Goal: Find specific page/section: Find specific page/section

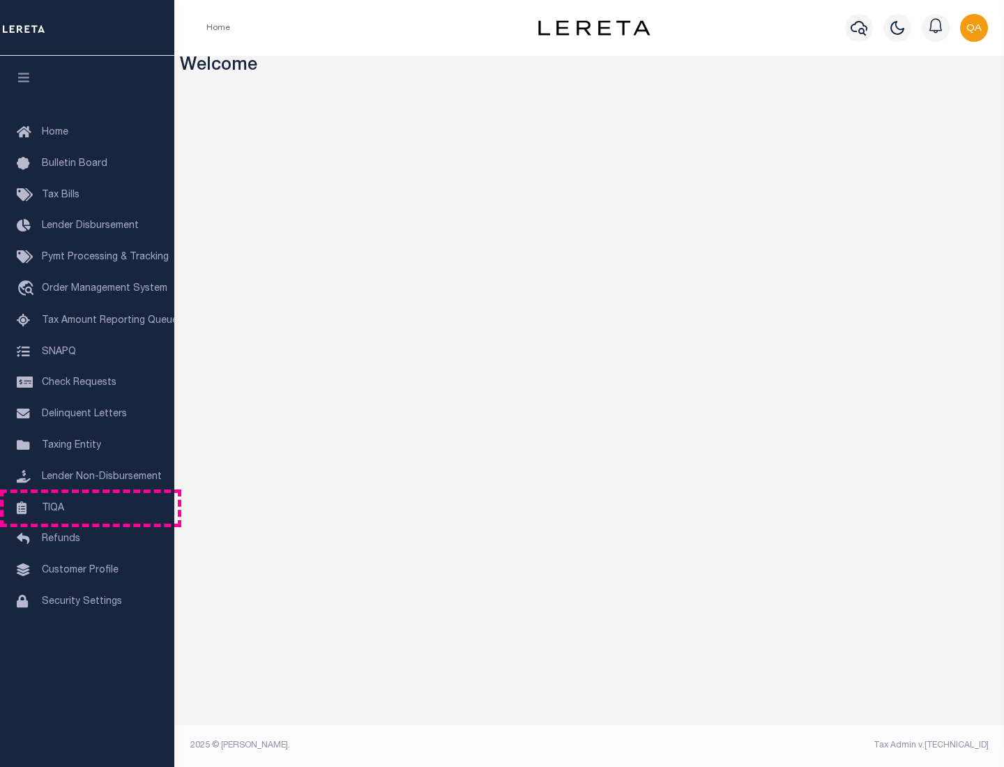
click at [87, 508] on link "TIQA" at bounding box center [87, 508] width 174 height 31
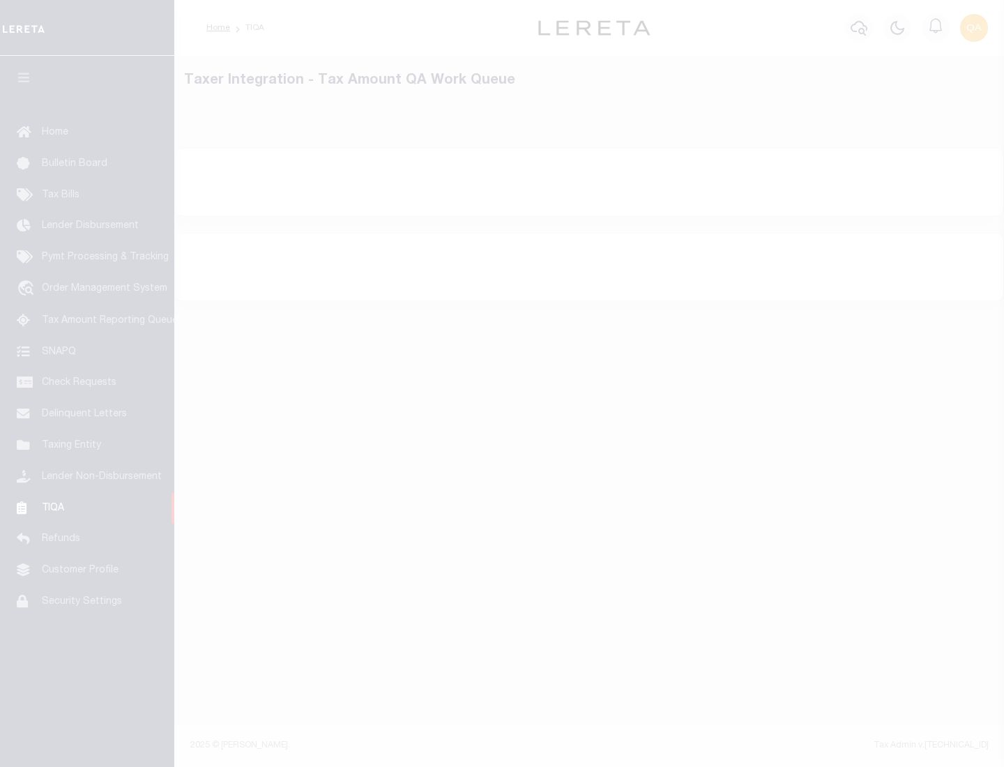
select select "200"
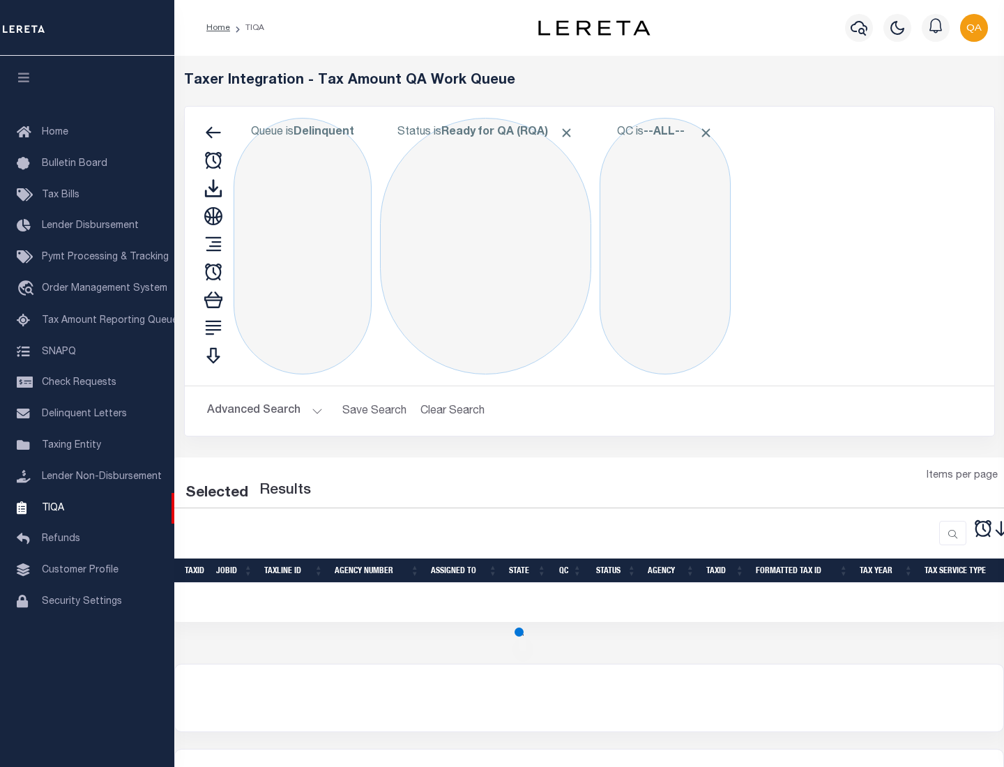
select select "200"
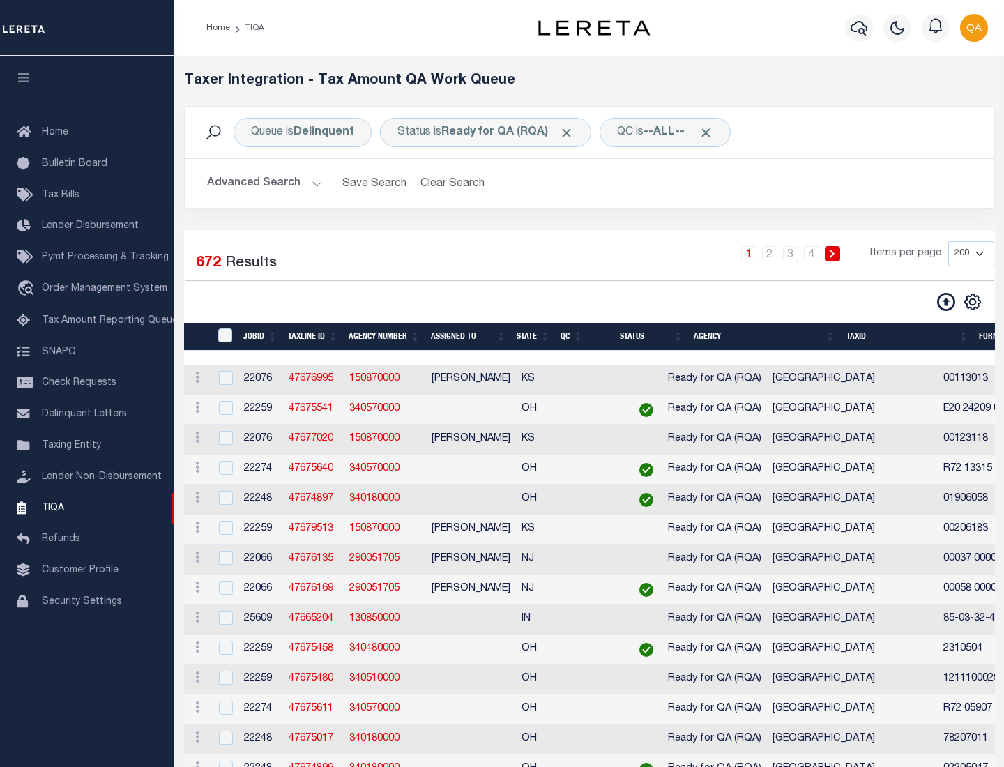
click at [571, 133] on span "Click to Remove" at bounding box center [566, 133] width 15 height 15
